Goal: Task Accomplishment & Management: Manage account settings

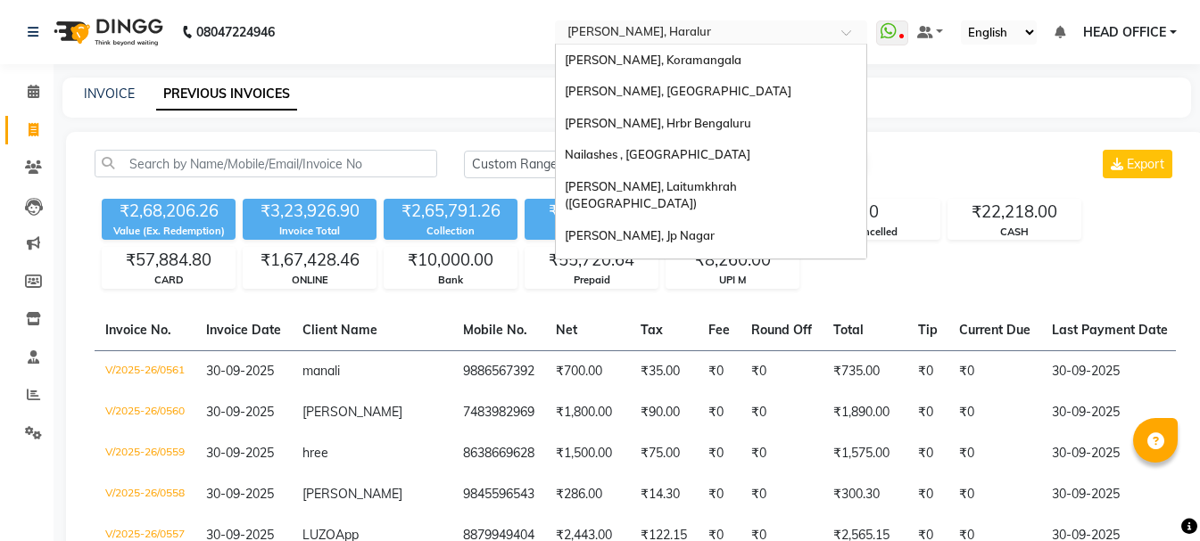
select select "range"
click at [673, 32] on input "text" at bounding box center [693, 34] width 259 height 18
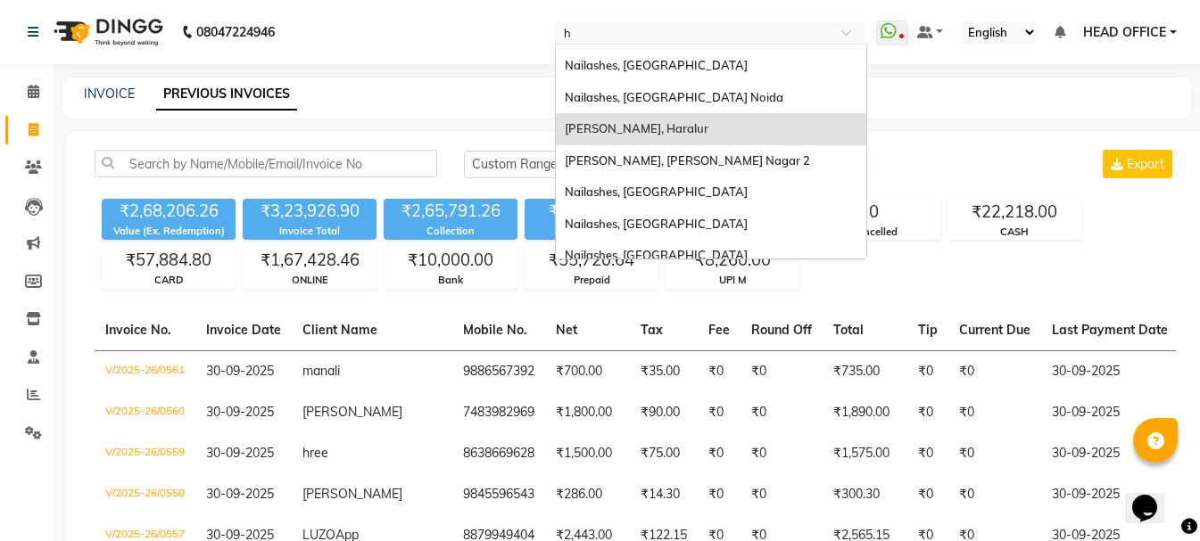
type input "ho"
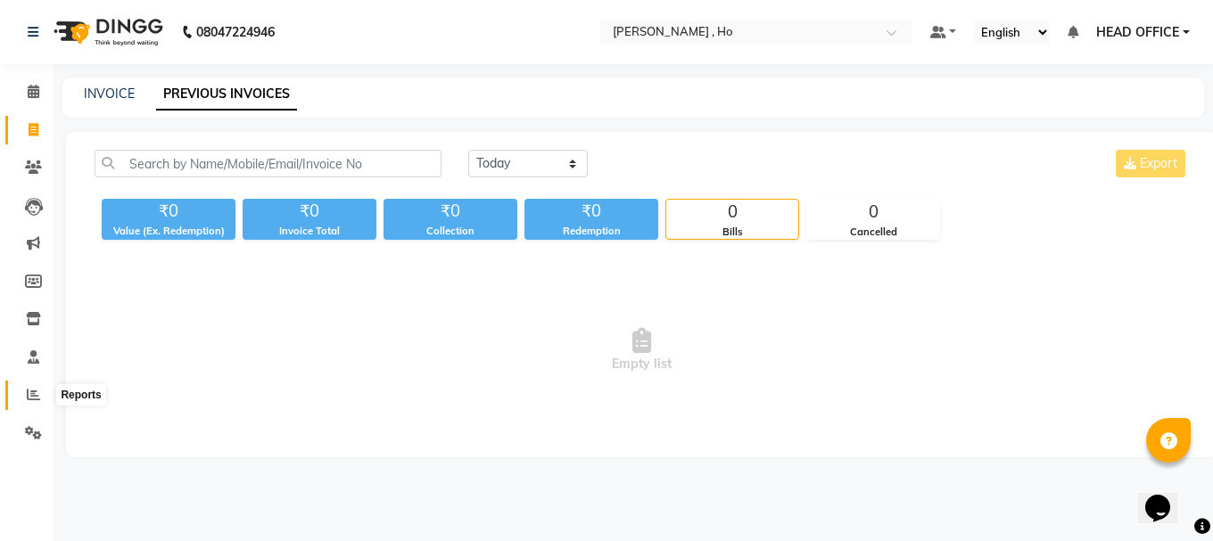
click at [28, 397] on icon at bounding box center [33, 394] width 13 height 13
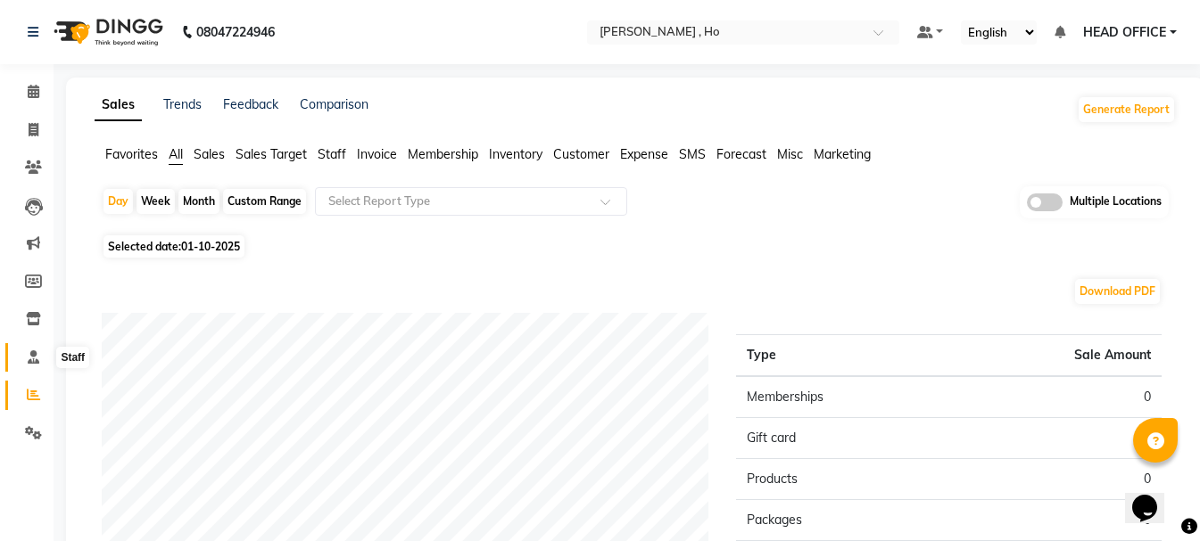
click at [31, 360] on icon at bounding box center [34, 357] width 12 height 13
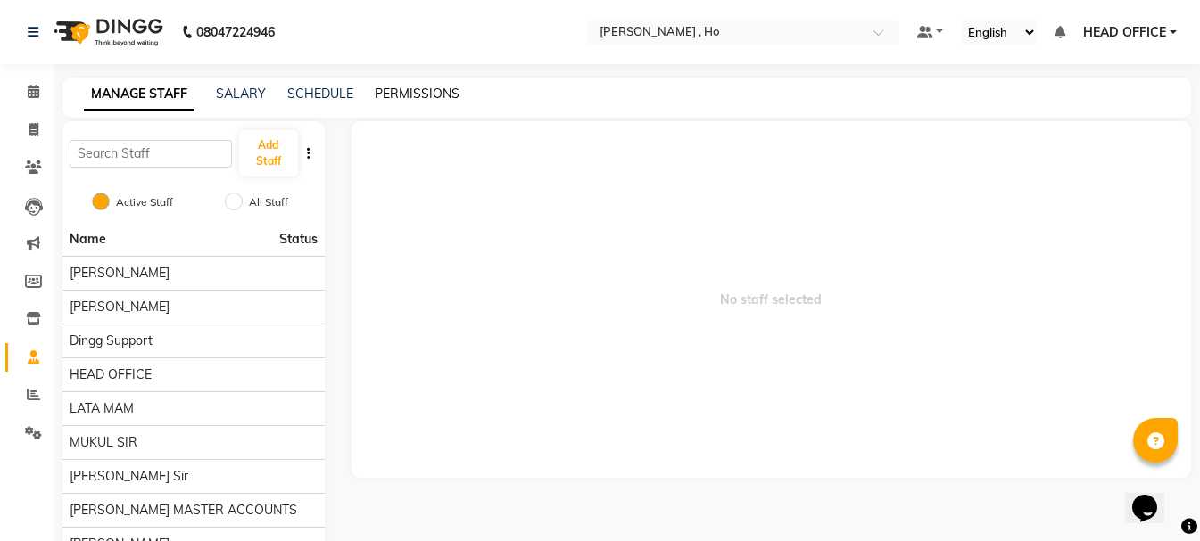
click at [417, 92] on link "PERMISSIONS" at bounding box center [417, 94] width 85 height 16
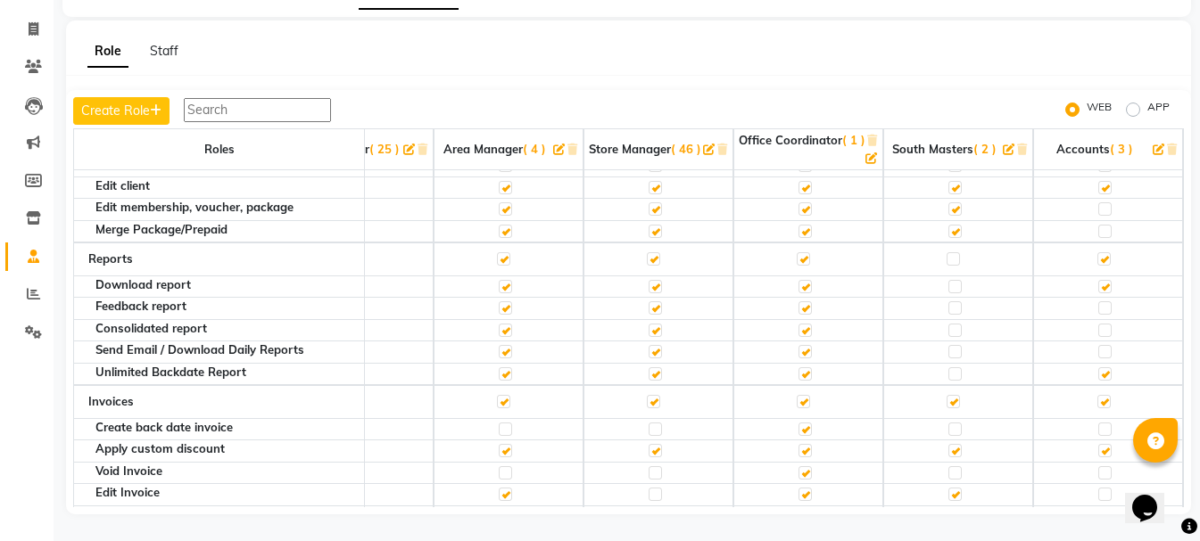
scroll to position [446, 541]
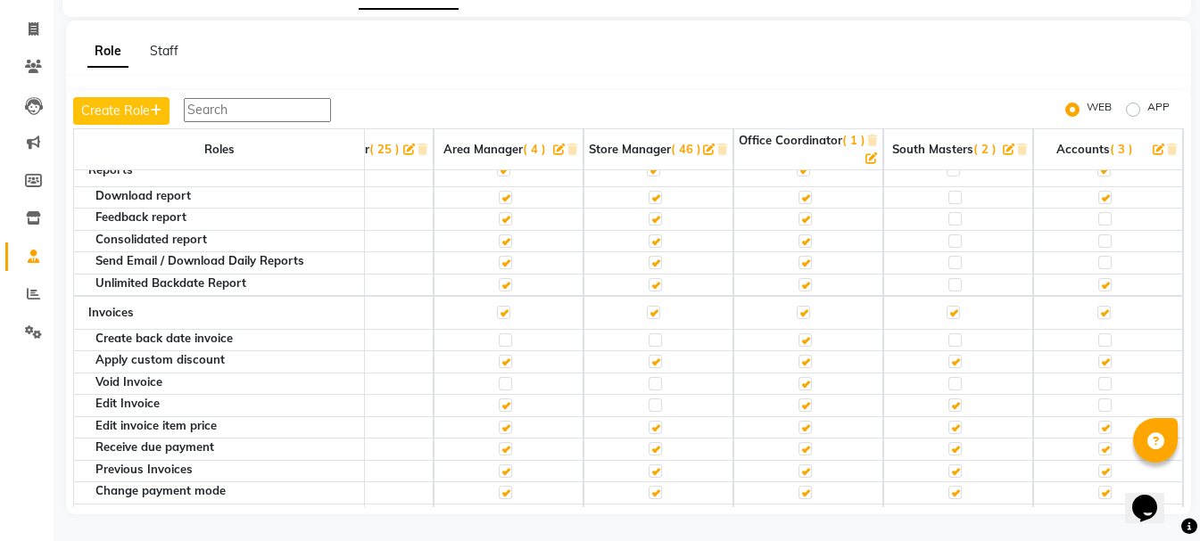
click at [650, 339] on label at bounding box center [654, 340] width 13 height 13
click at [650, 339] on input "checkbox" at bounding box center [654, 340] width 12 height 12
checkbox input "true"
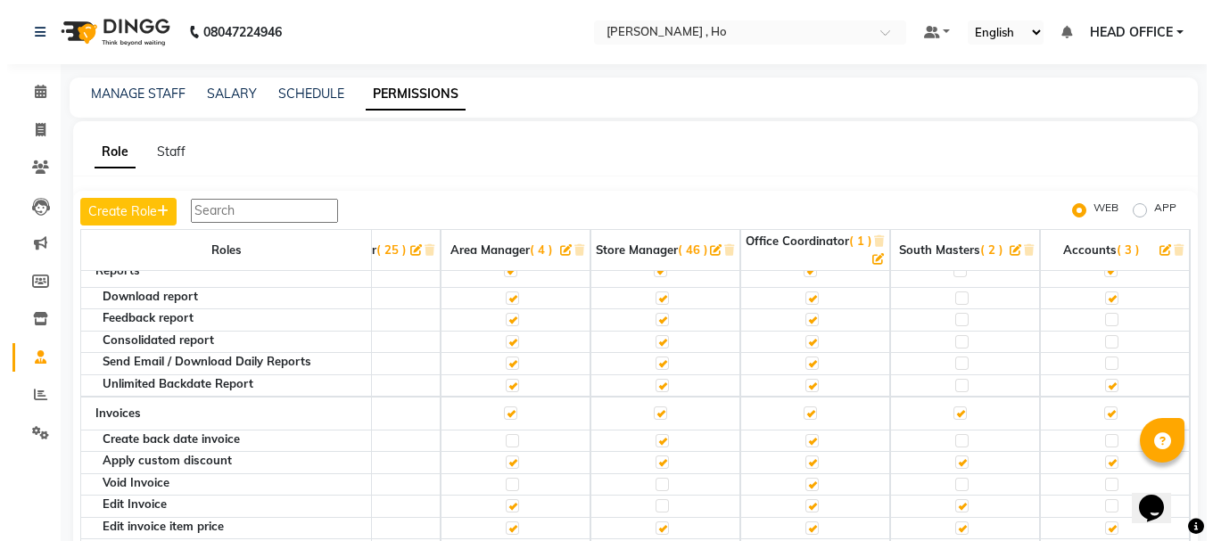
scroll to position [268, 541]
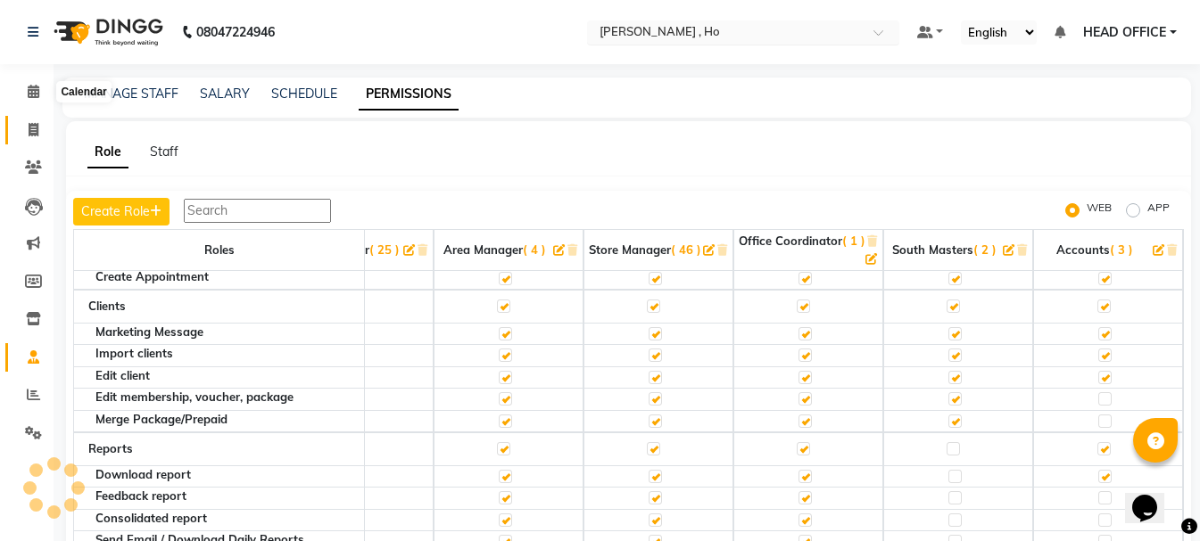
click at [32, 132] on icon at bounding box center [34, 129] width 10 height 13
click at [784, 30] on input "text" at bounding box center [725, 34] width 259 height 18
select select "service"
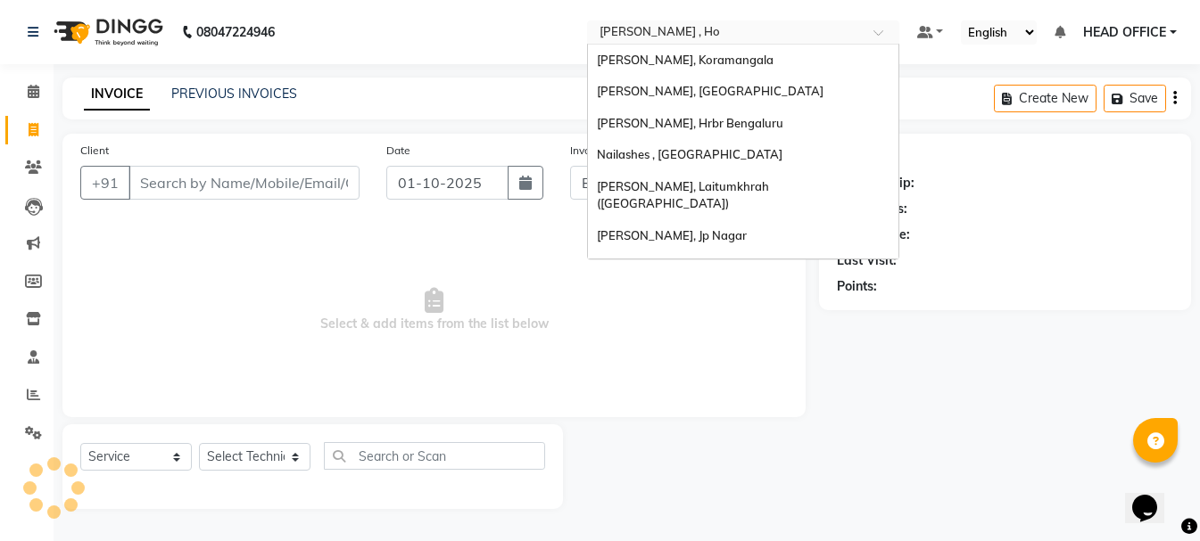
select select "3635"
type input "0001"
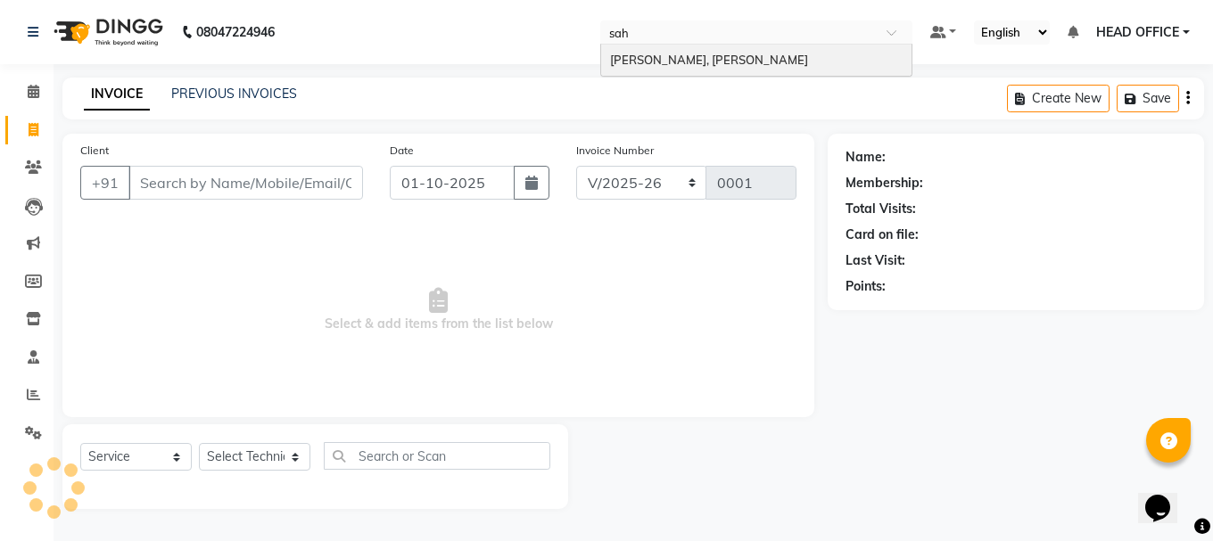
type input "saha"
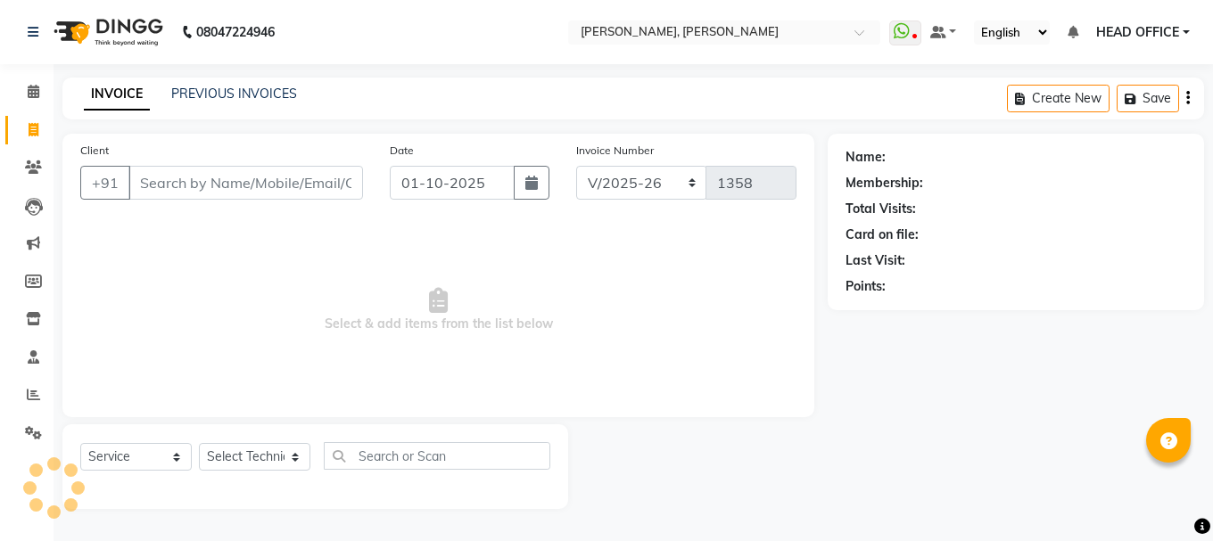
click at [255, 95] on link "PREVIOUS INVOICES" at bounding box center [234, 94] width 126 height 16
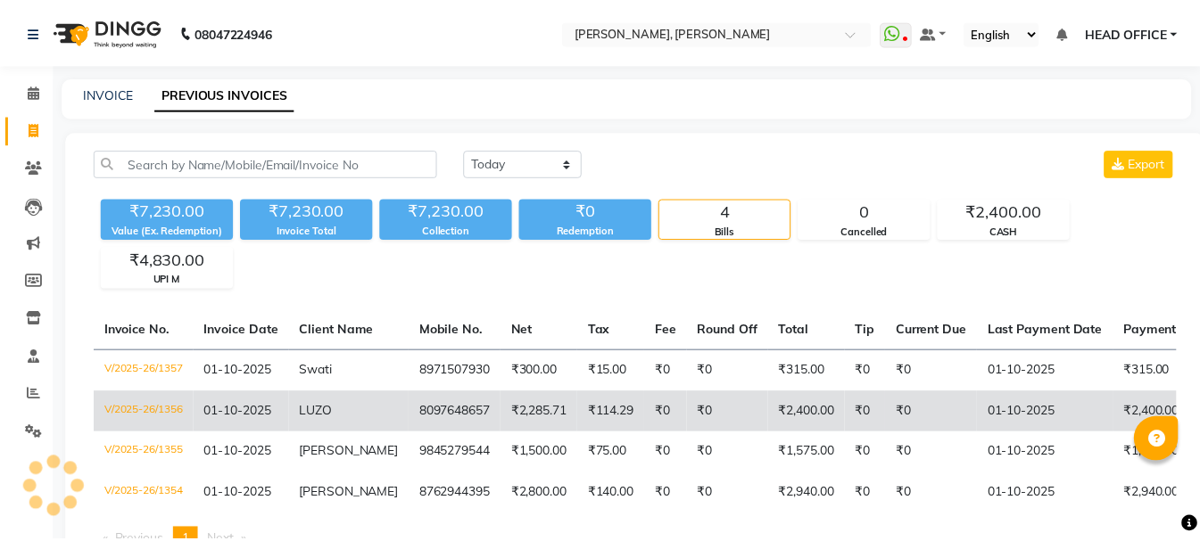
scroll to position [85, 0]
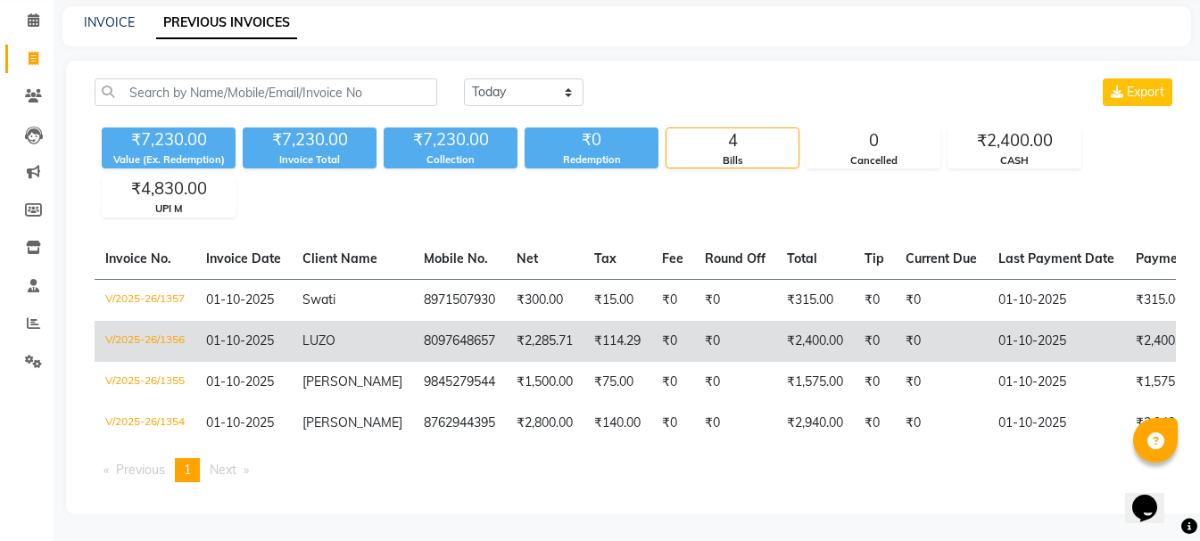
click at [464, 334] on td "8097648657" at bounding box center [459, 341] width 93 height 41
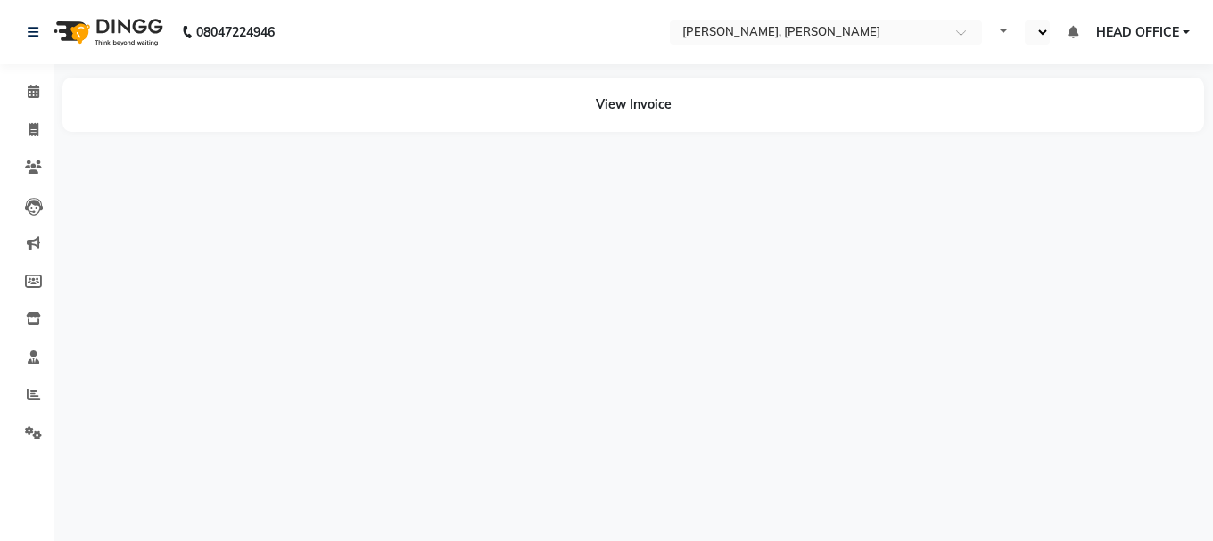
select select "en"
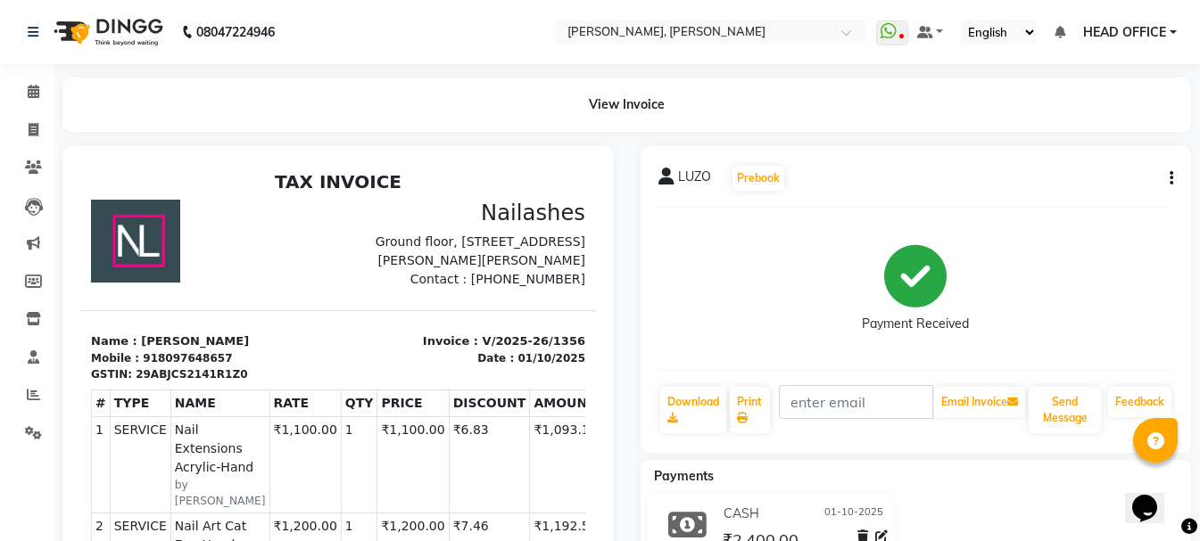
click at [1170, 179] on icon "button" at bounding box center [1171, 178] width 4 height 1
click at [1131, 140] on div "Cancel Invoice" at bounding box center [1082, 134] width 122 height 22
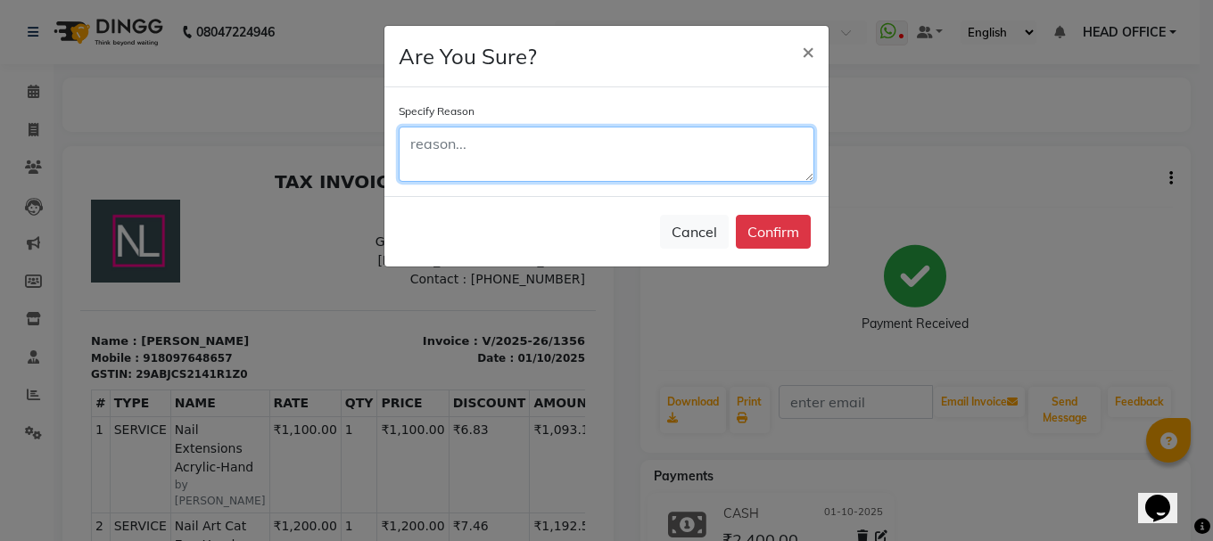
click at [757, 148] on textarea at bounding box center [607, 154] width 416 height 55
type textarea "wrong invoice"
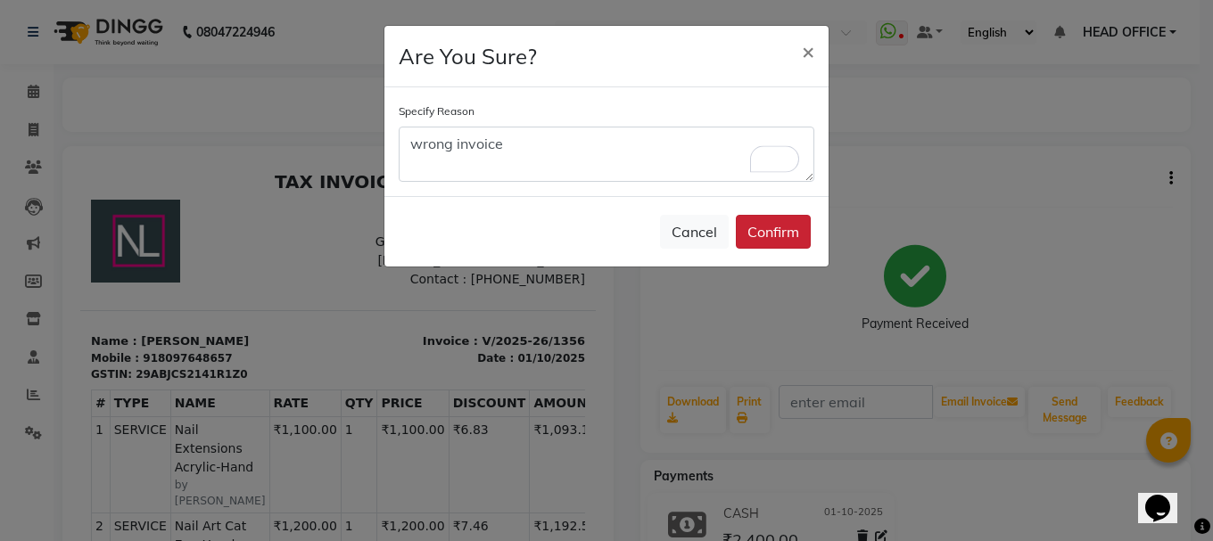
click at [782, 227] on button "Confirm" at bounding box center [773, 232] width 75 height 34
